Goal: Navigation & Orientation: Find specific page/section

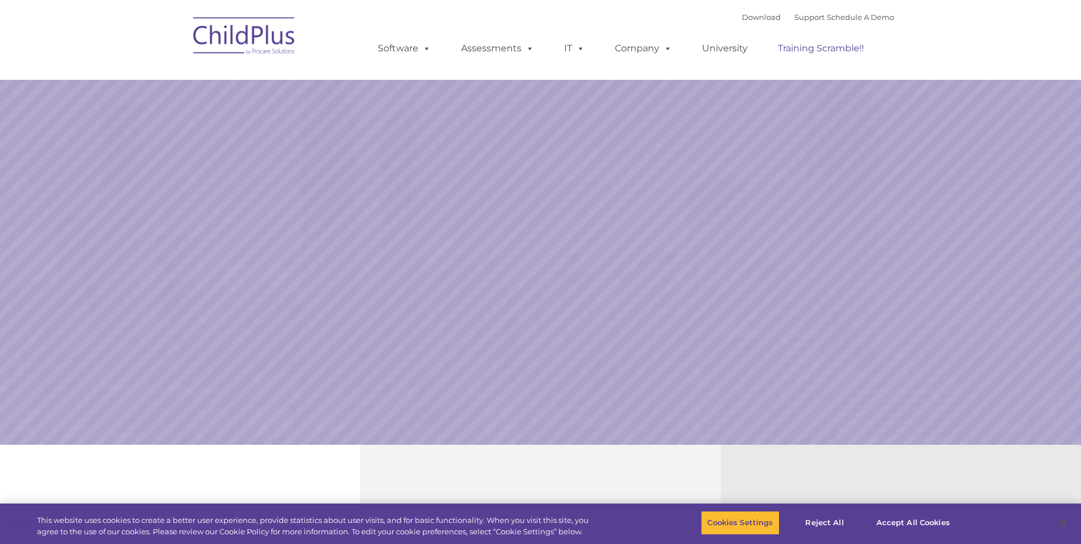
select select "MEDIUM"
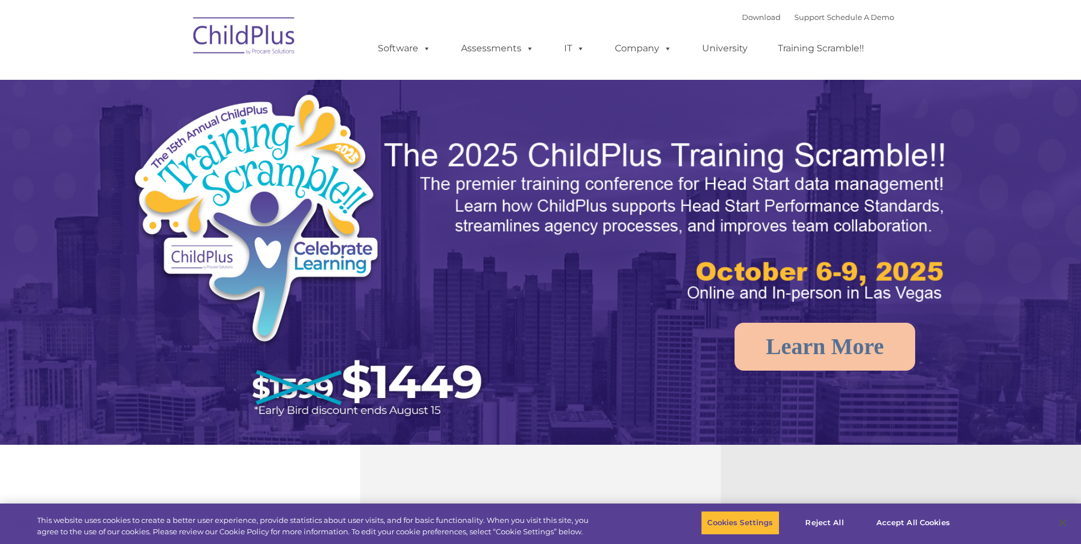
drag, startPoint x: 810, startPoint y: 40, endPoint x: 829, endPoint y: 75, distance: 38.8
drag, startPoint x: 829, startPoint y: 75, endPoint x: 456, endPoint y: 131, distance: 377.0
click at [456, 131] on img at bounding box center [313, 260] width 364 height 336
drag, startPoint x: 1089, startPoint y: 74, endPoint x: 896, endPoint y: 46, distance: 195.1
click at [896, 46] on nav "Download Support | Schedule A Demo  MENU MENU Software ChildPlus: The original…" at bounding box center [540, 40] width 1081 height 80
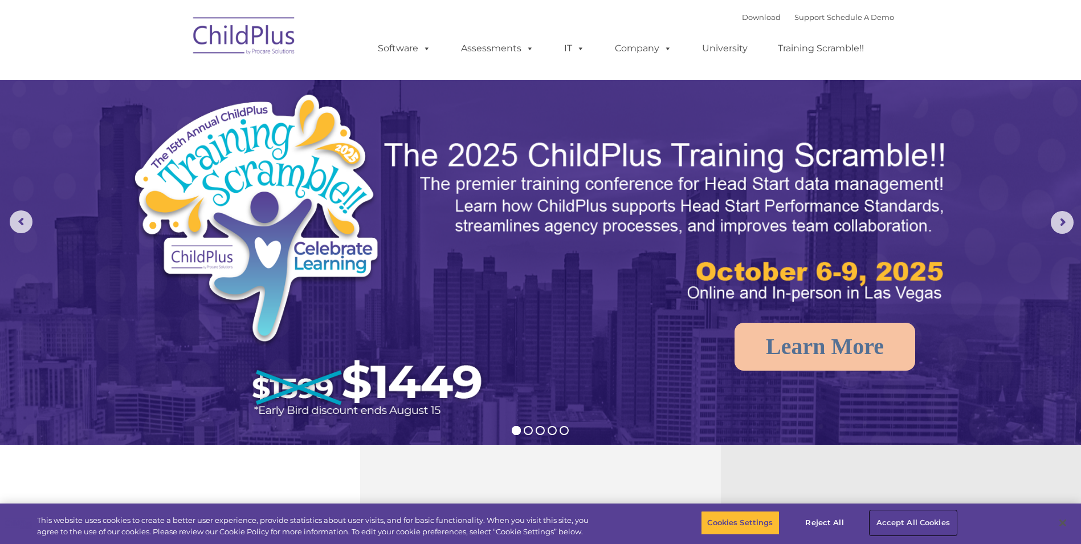
click at [899, 527] on button "Accept All Cookies" at bounding box center [913, 523] width 86 height 24
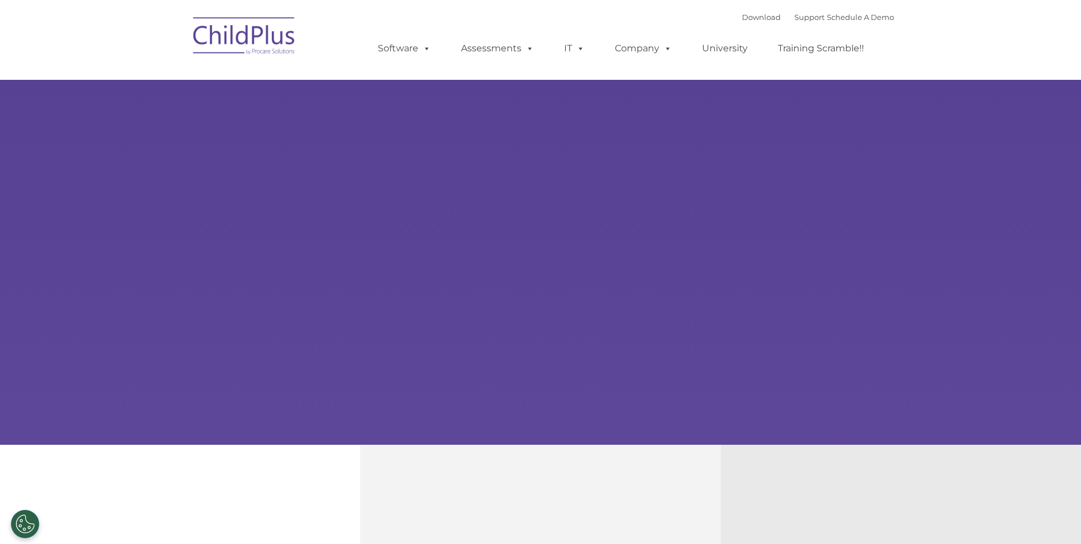
type input ""
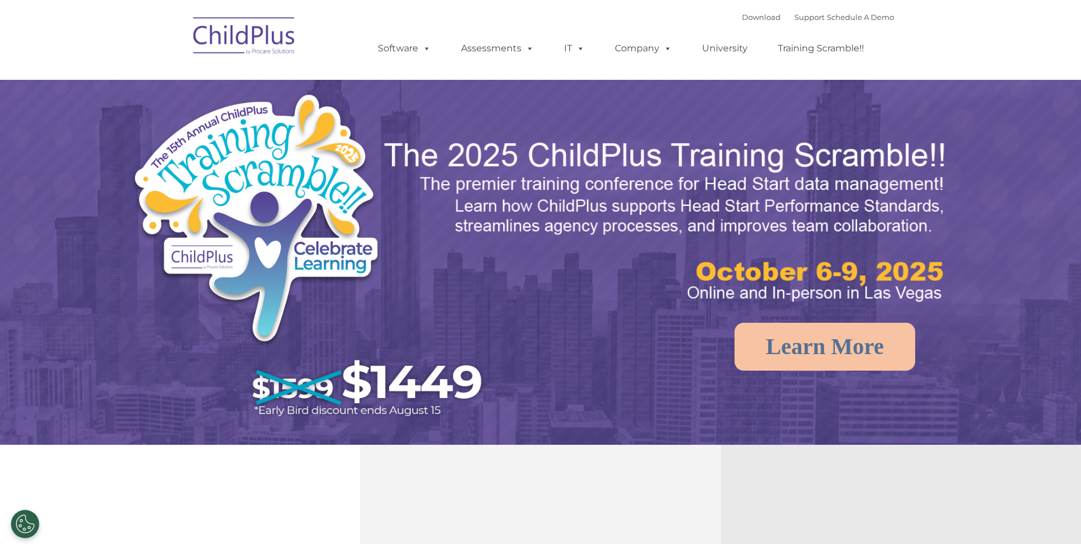
select select "MEDIUM"
